Goal: Navigation & Orientation: Find specific page/section

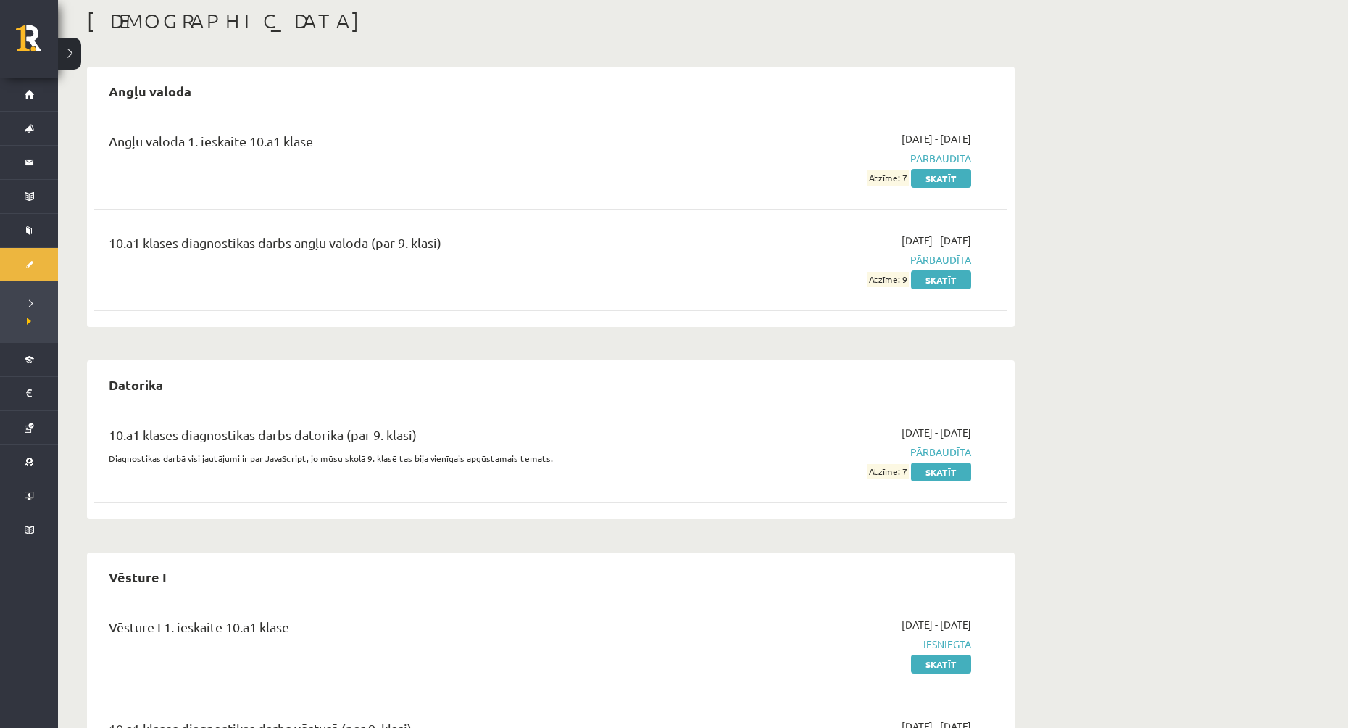
scroll to position [190, 0]
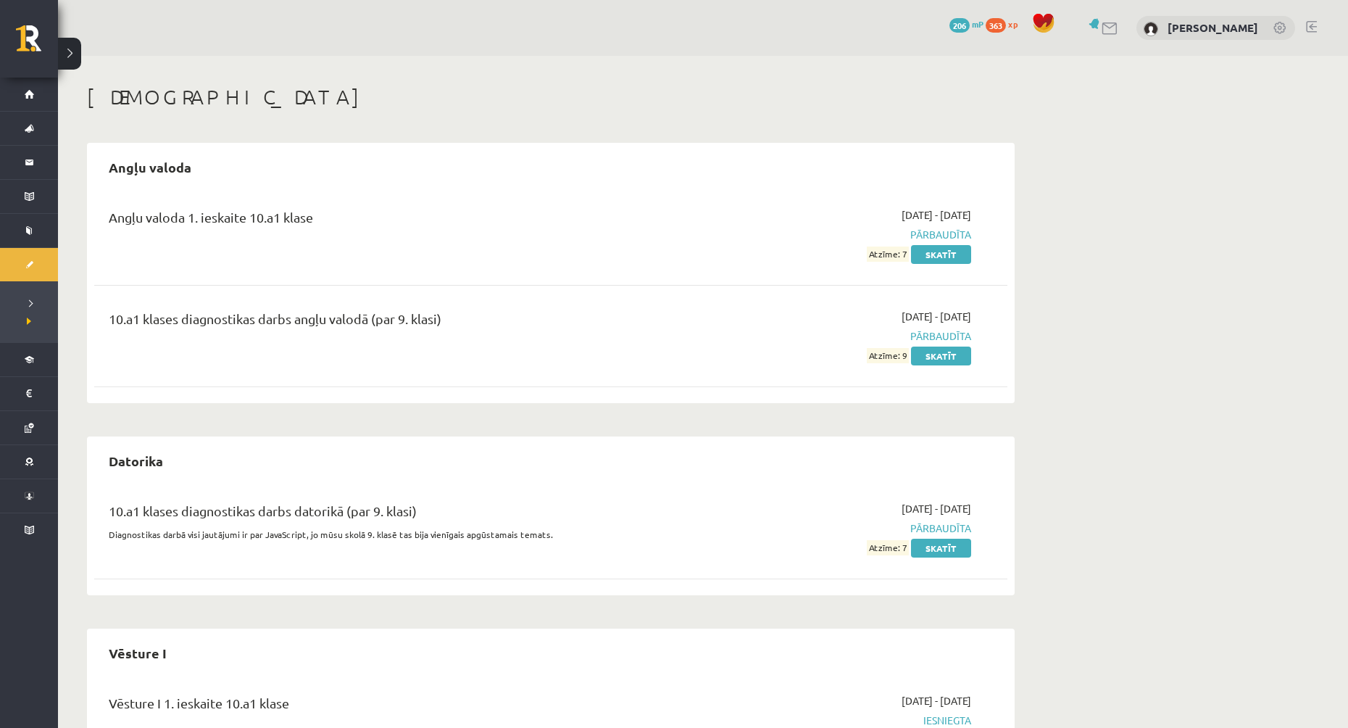
scroll to position [190, 0]
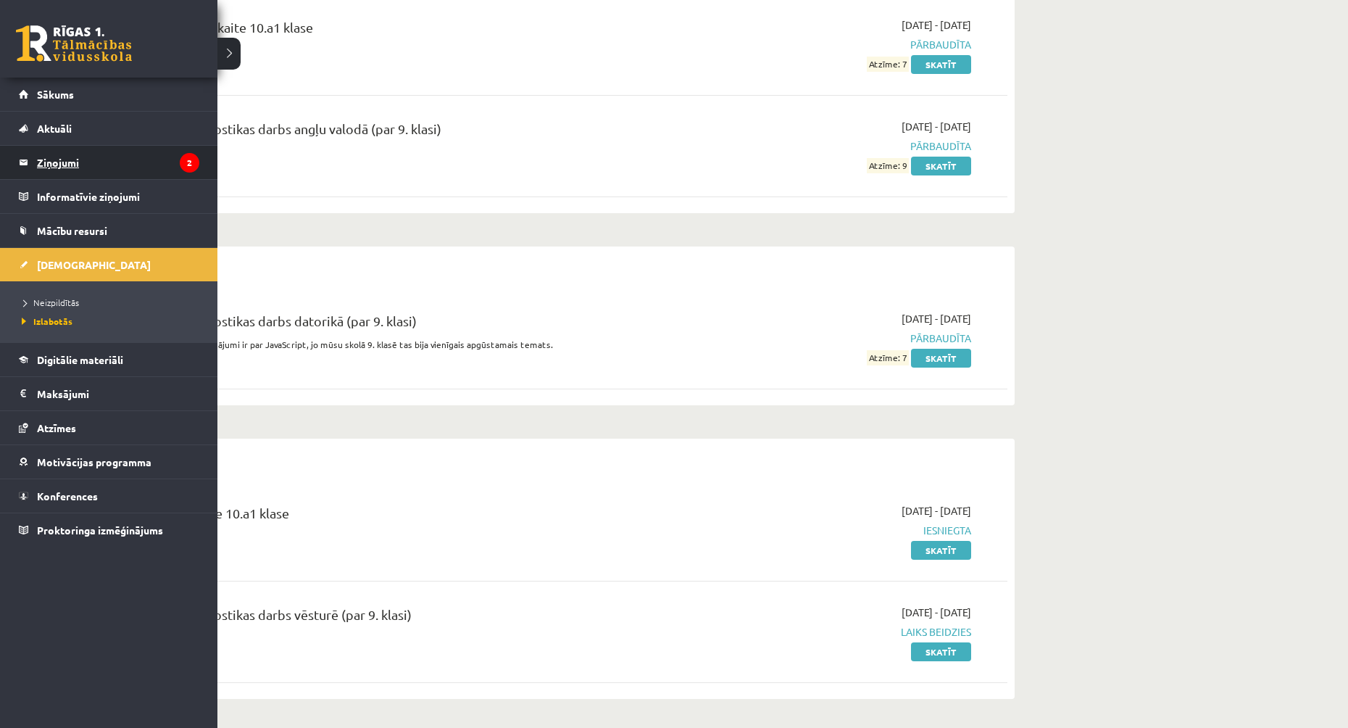
click at [66, 156] on legend "Ziņojumi 2" at bounding box center [118, 162] width 162 height 33
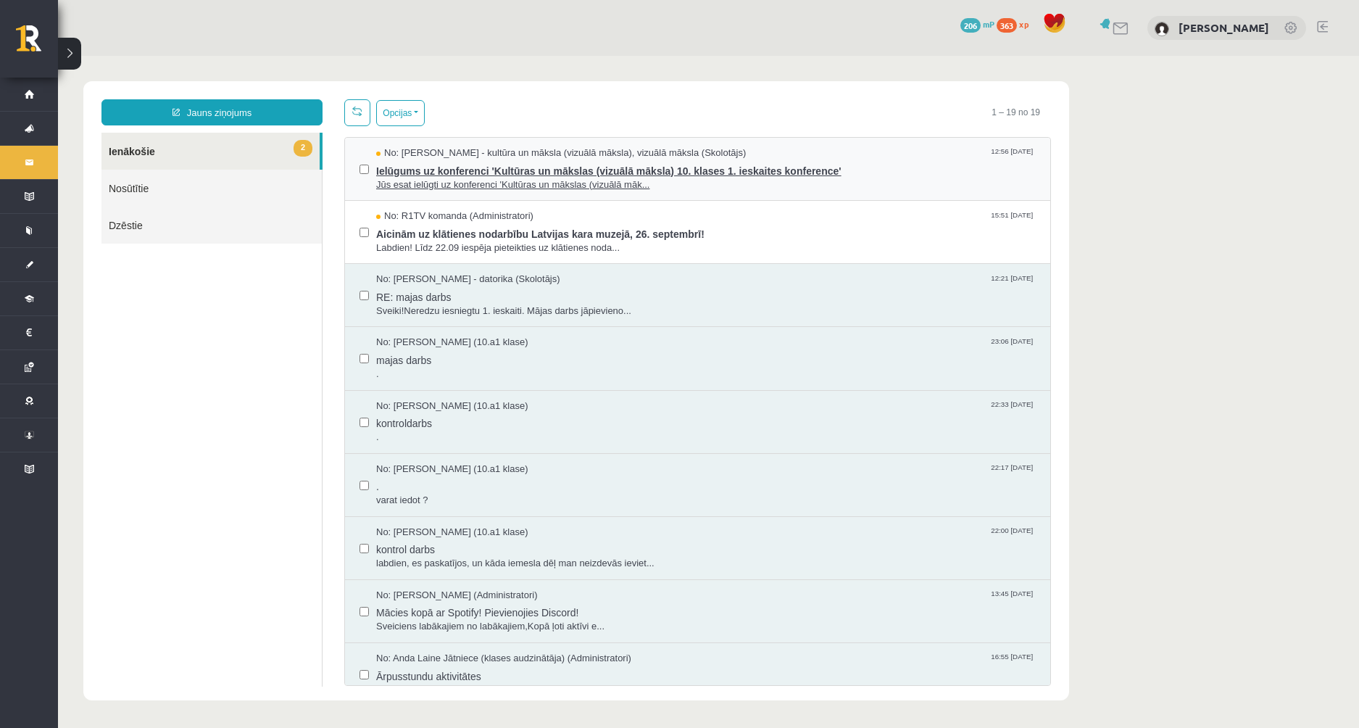
click at [677, 183] on span "Jūs esat ielūgti uz konferenci 'Kultūras un mākslas (vizuālā māk..." at bounding box center [705, 185] width 659 height 14
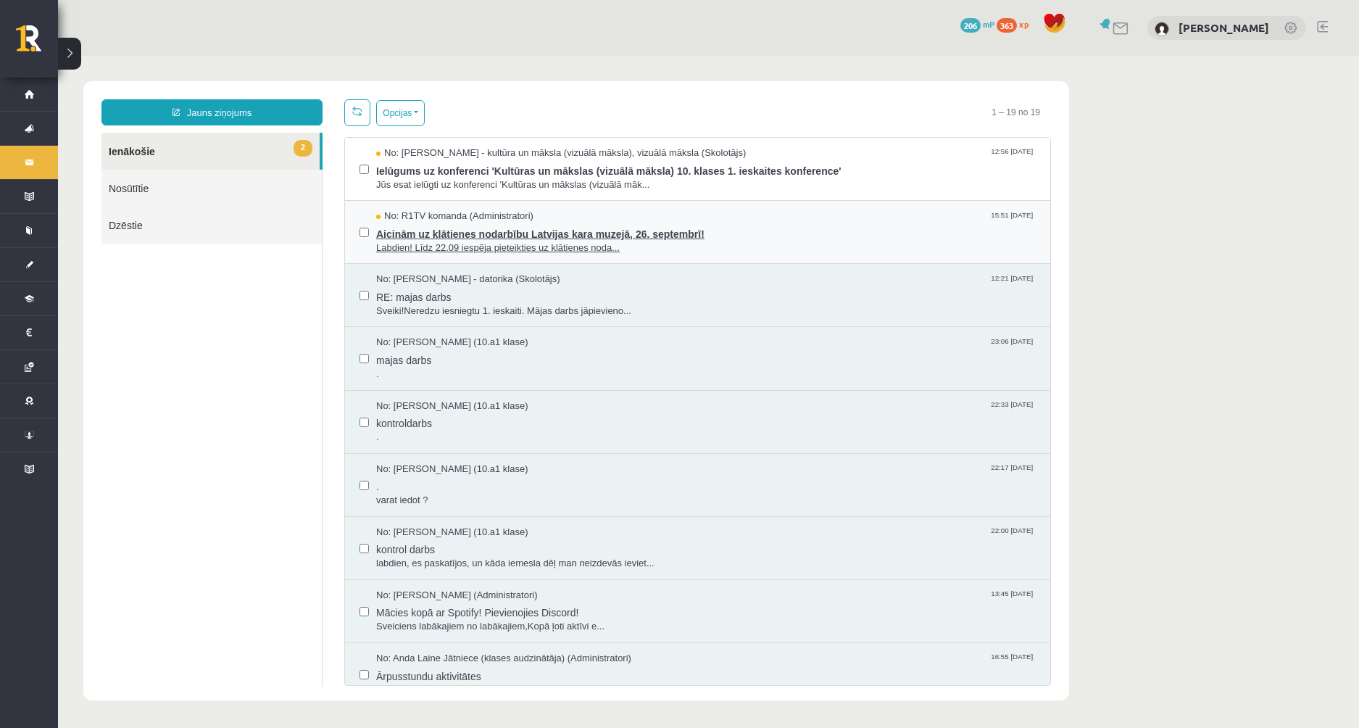
click at [754, 241] on span "Labdien! Līdz 22.09 iespēja pieteikties uz klātienes noda..." at bounding box center [705, 248] width 659 height 14
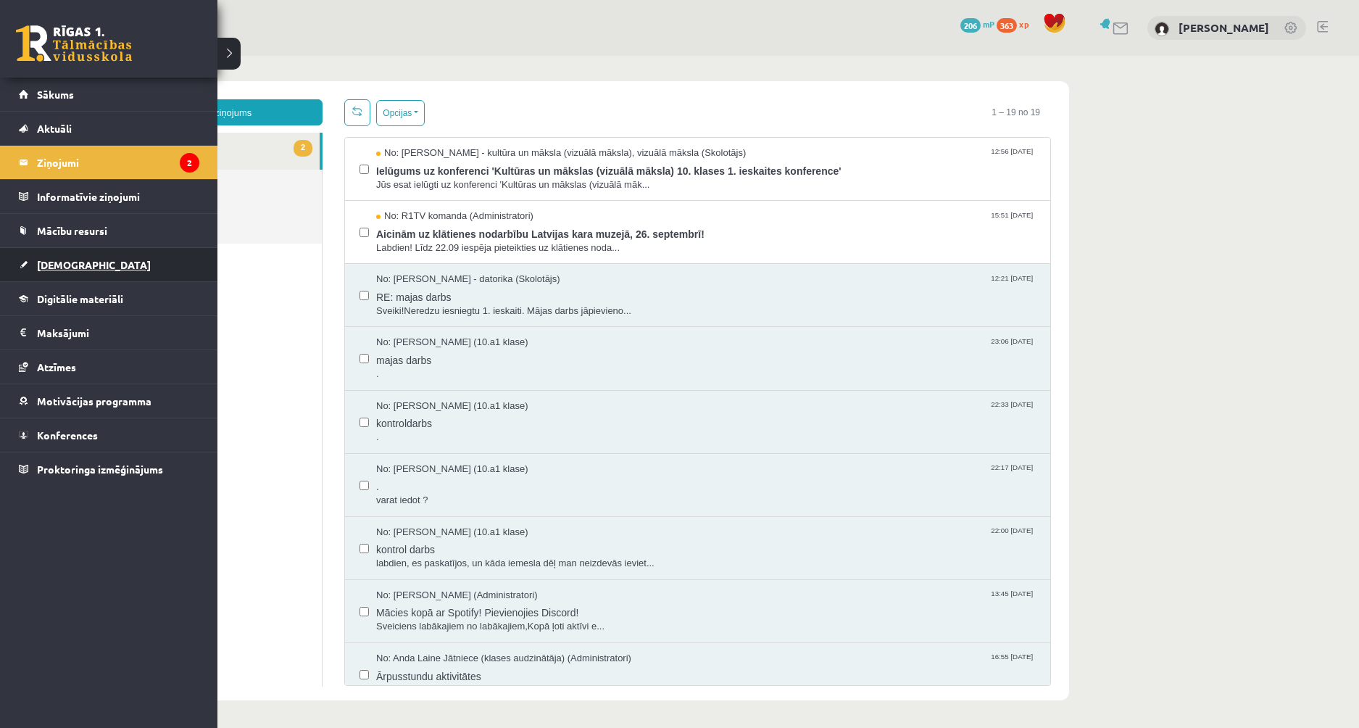
click at [65, 265] on span "[DEMOGRAPHIC_DATA]" at bounding box center [94, 264] width 114 height 13
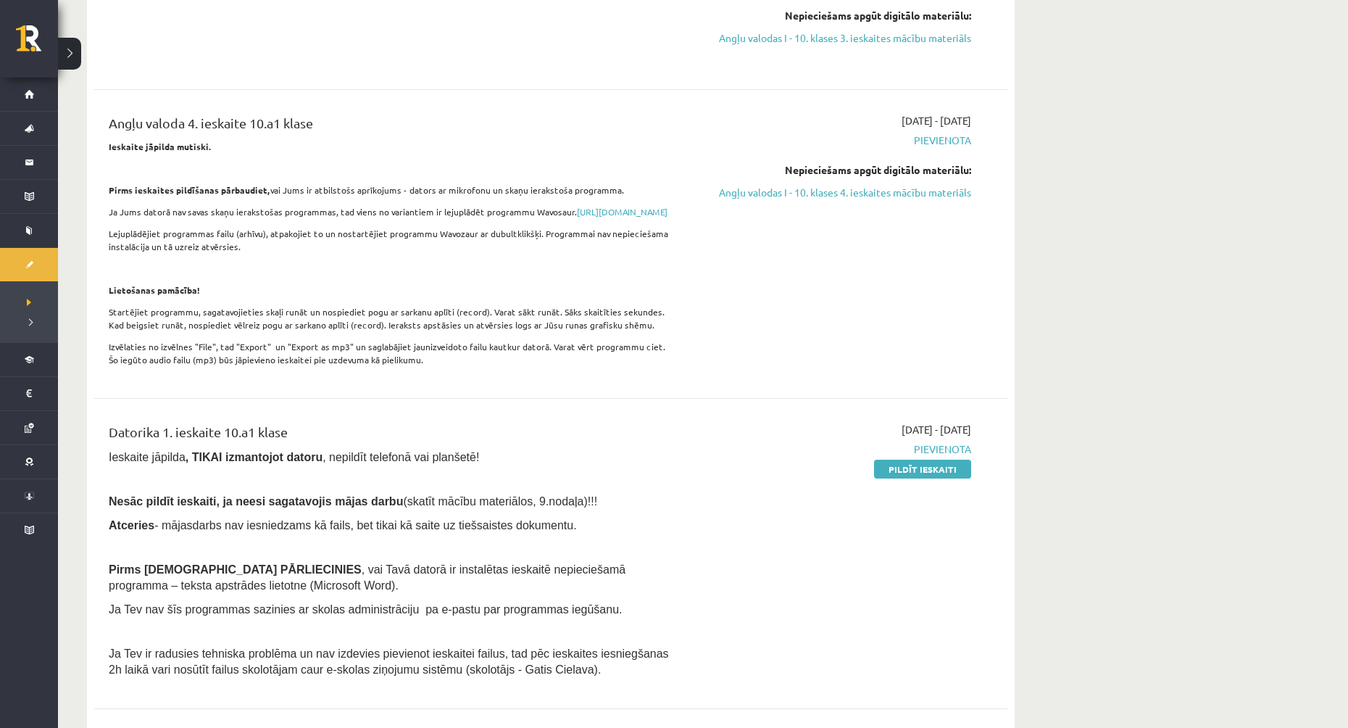
scroll to position [145, 0]
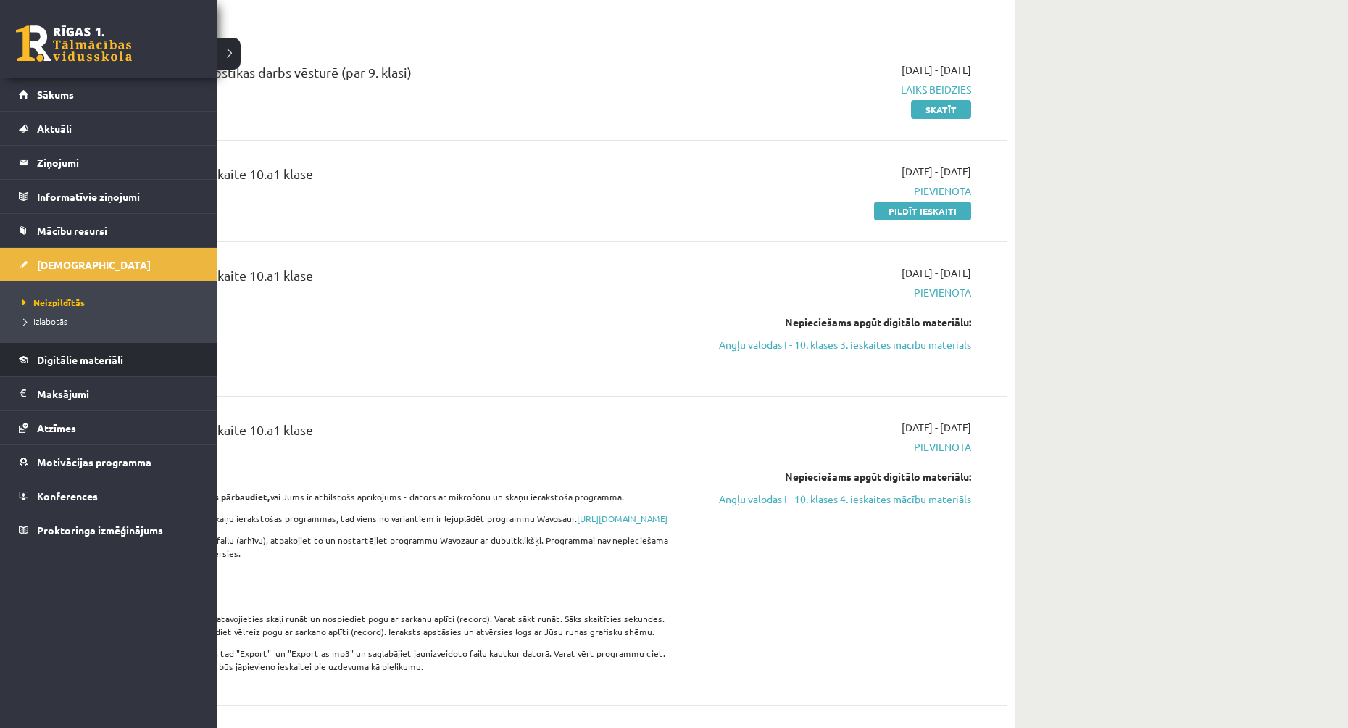
click at [82, 362] on span "Digitālie materiāli" at bounding box center [80, 359] width 86 height 13
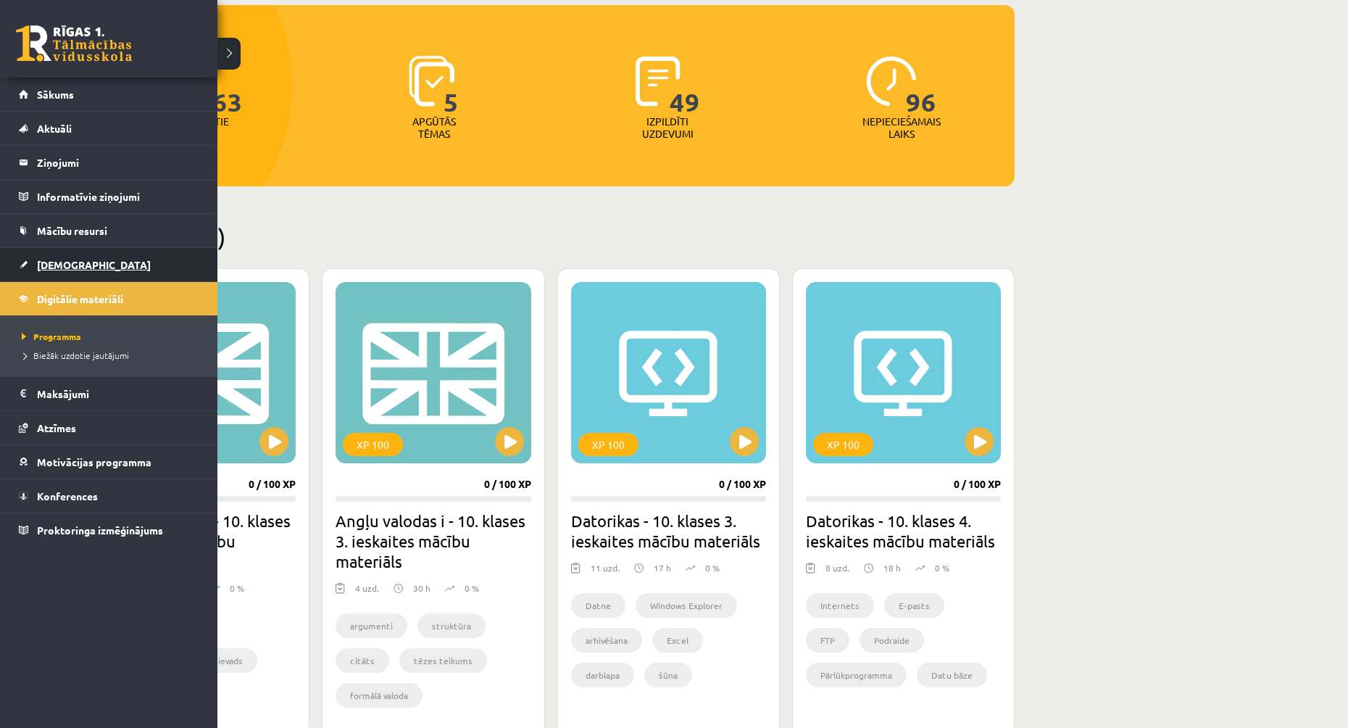
click at [38, 262] on span "[DEMOGRAPHIC_DATA]" at bounding box center [94, 264] width 114 height 13
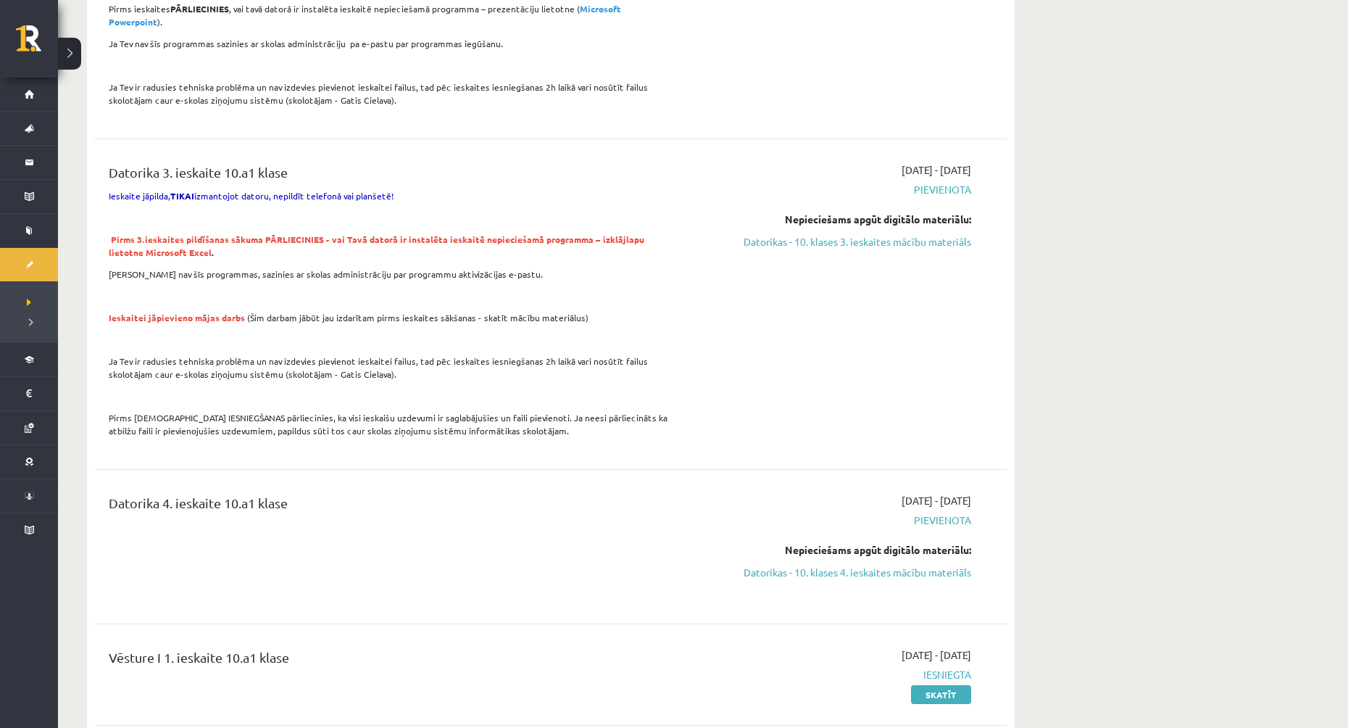
scroll to position [1304, 0]
